Goal: Obtain resource: Download file/media

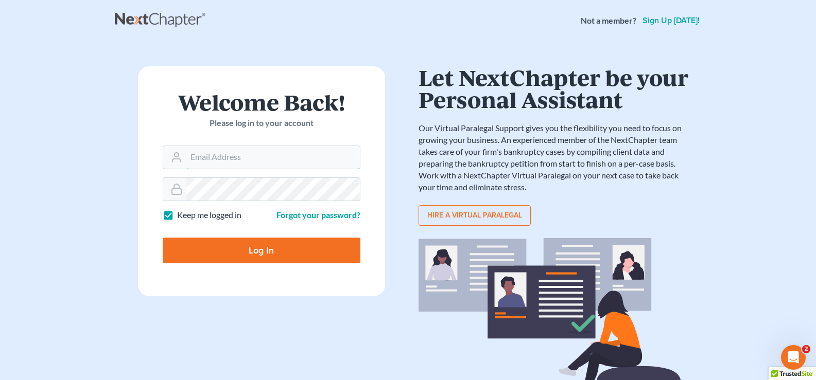
type input "[EMAIL_ADDRESS][DOMAIN_NAME]"
click at [312, 255] on input "Log In" at bounding box center [262, 251] width 198 height 26
type input "Thinking..."
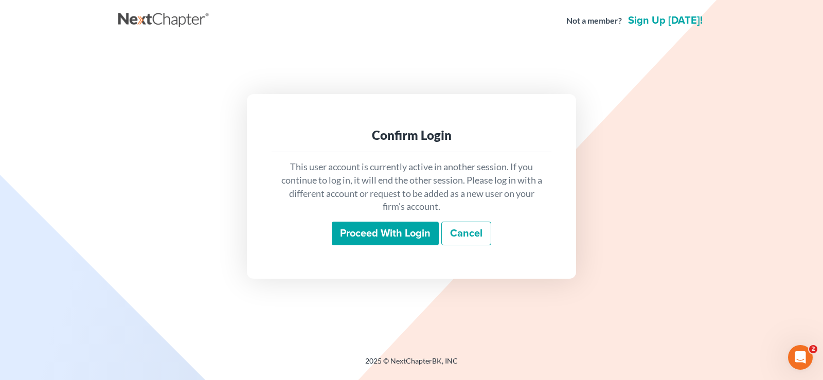
click at [358, 236] on input "Proceed with login" at bounding box center [385, 234] width 107 height 24
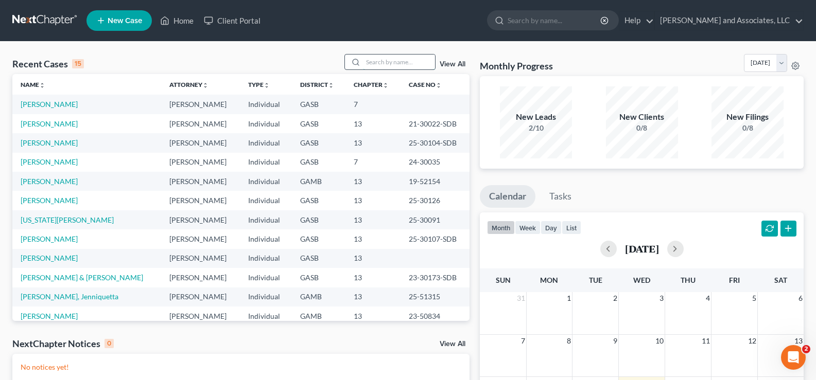
click at [394, 65] on input "search" at bounding box center [399, 62] width 72 height 15
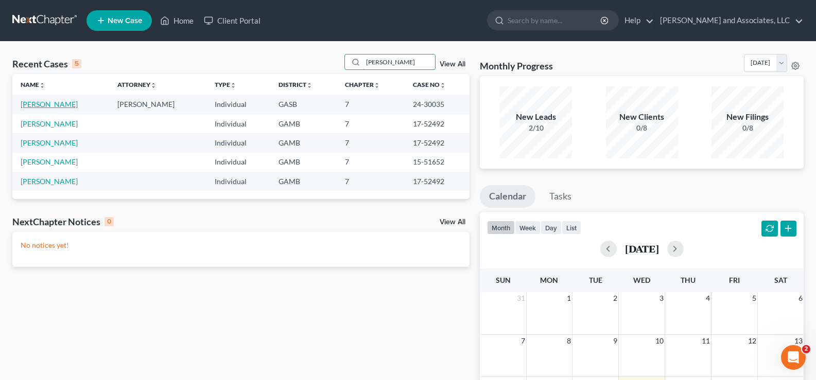
type input "sanford"
click at [52, 107] on link "Sanford, Brett" at bounding box center [49, 104] width 57 height 9
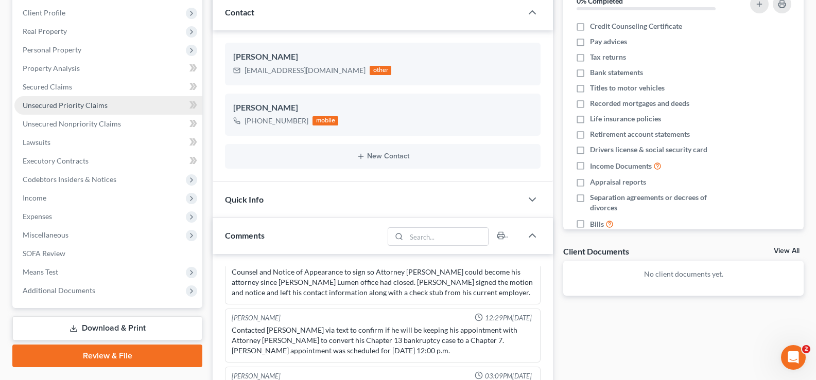
scroll to position [5974, 0]
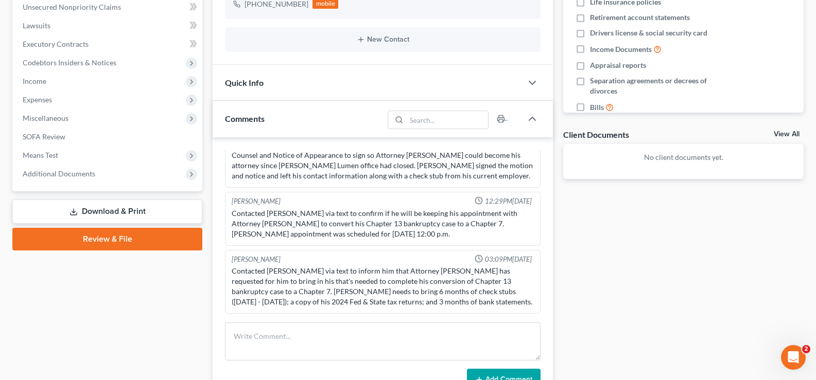
click at [141, 212] on link "Download & Print" at bounding box center [107, 212] width 190 height 24
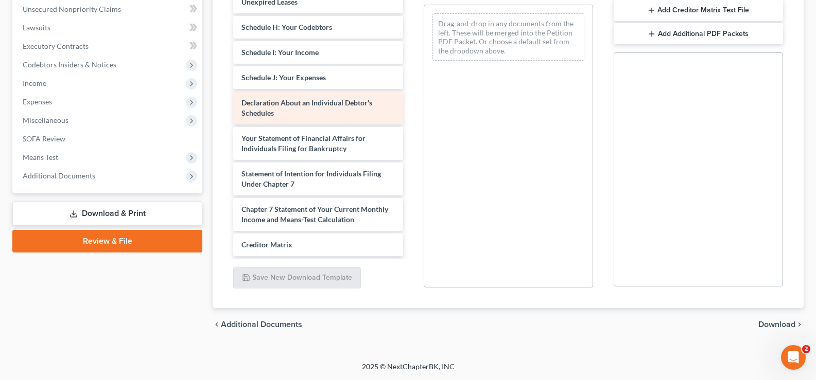
scroll to position [206, 0]
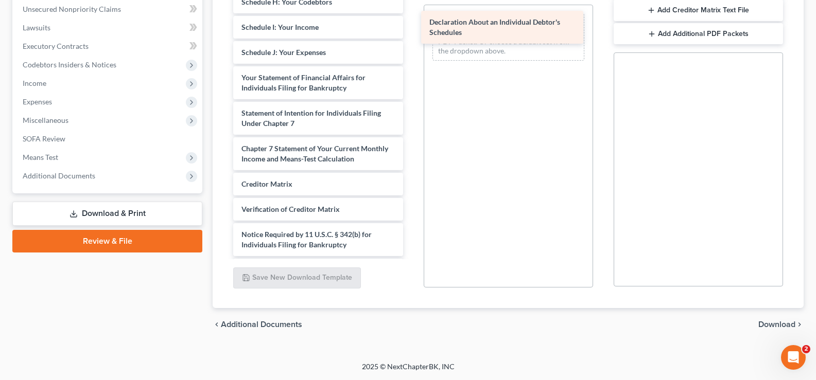
drag, startPoint x: 318, startPoint y: 92, endPoint x: 506, endPoint y: 26, distance: 199.0
click at [411, 26] on div "Declaration About an Individual Debtor's Schedules Voluntary Petition for Indiv…" at bounding box center [318, 27] width 186 height 508
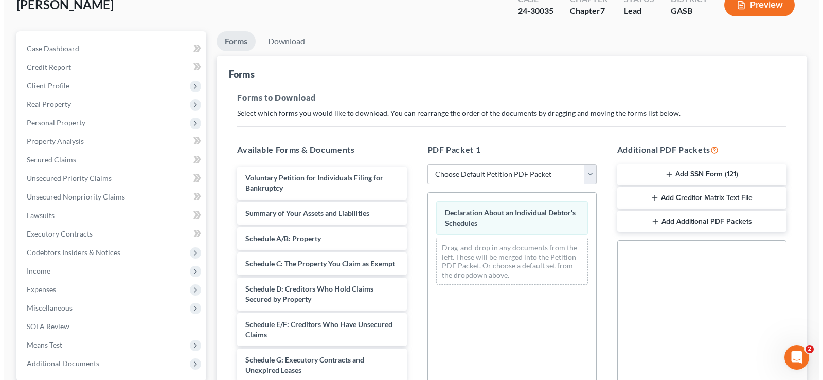
scroll to position [49, 0]
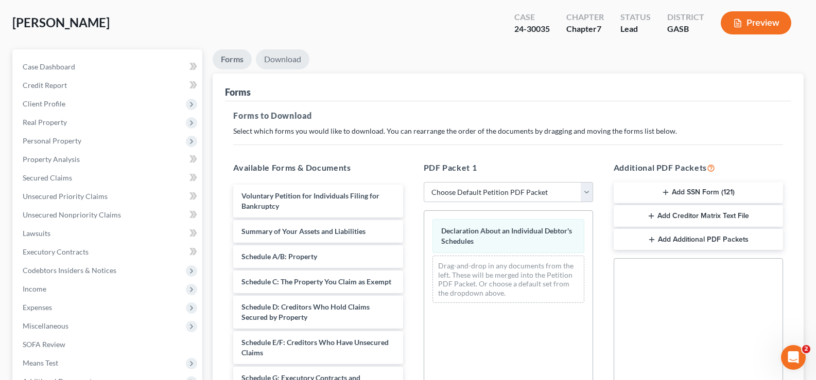
click at [287, 58] on link "Download" at bounding box center [283, 59] width 54 height 20
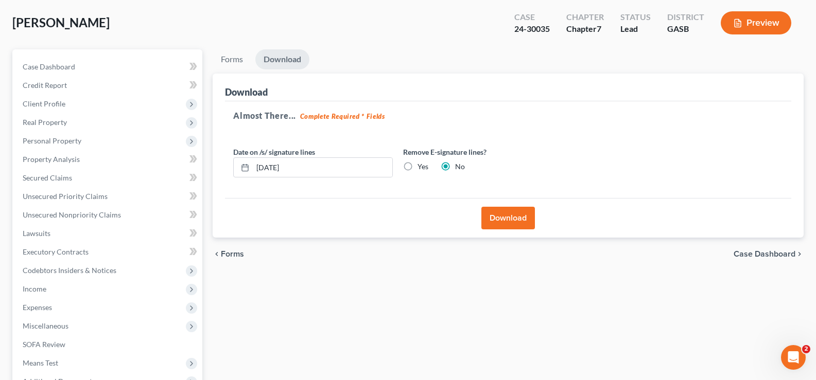
click at [502, 218] on button "Download" at bounding box center [508, 218] width 54 height 23
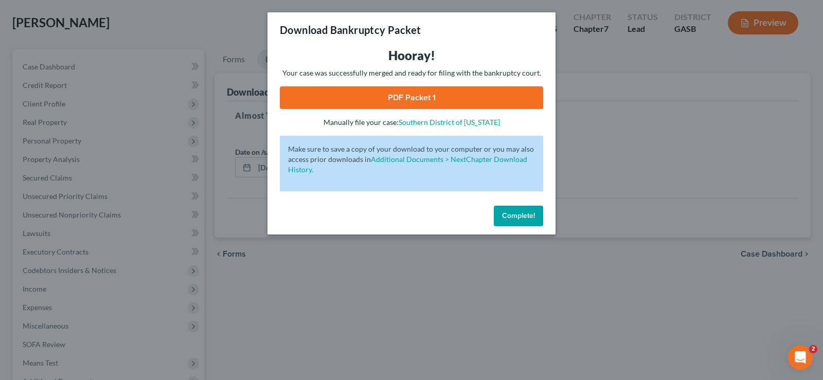
click at [462, 100] on link "PDF Packet 1" at bounding box center [411, 97] width 263 height 23
